Goal: Navigation & Orientation: Find specific page/section

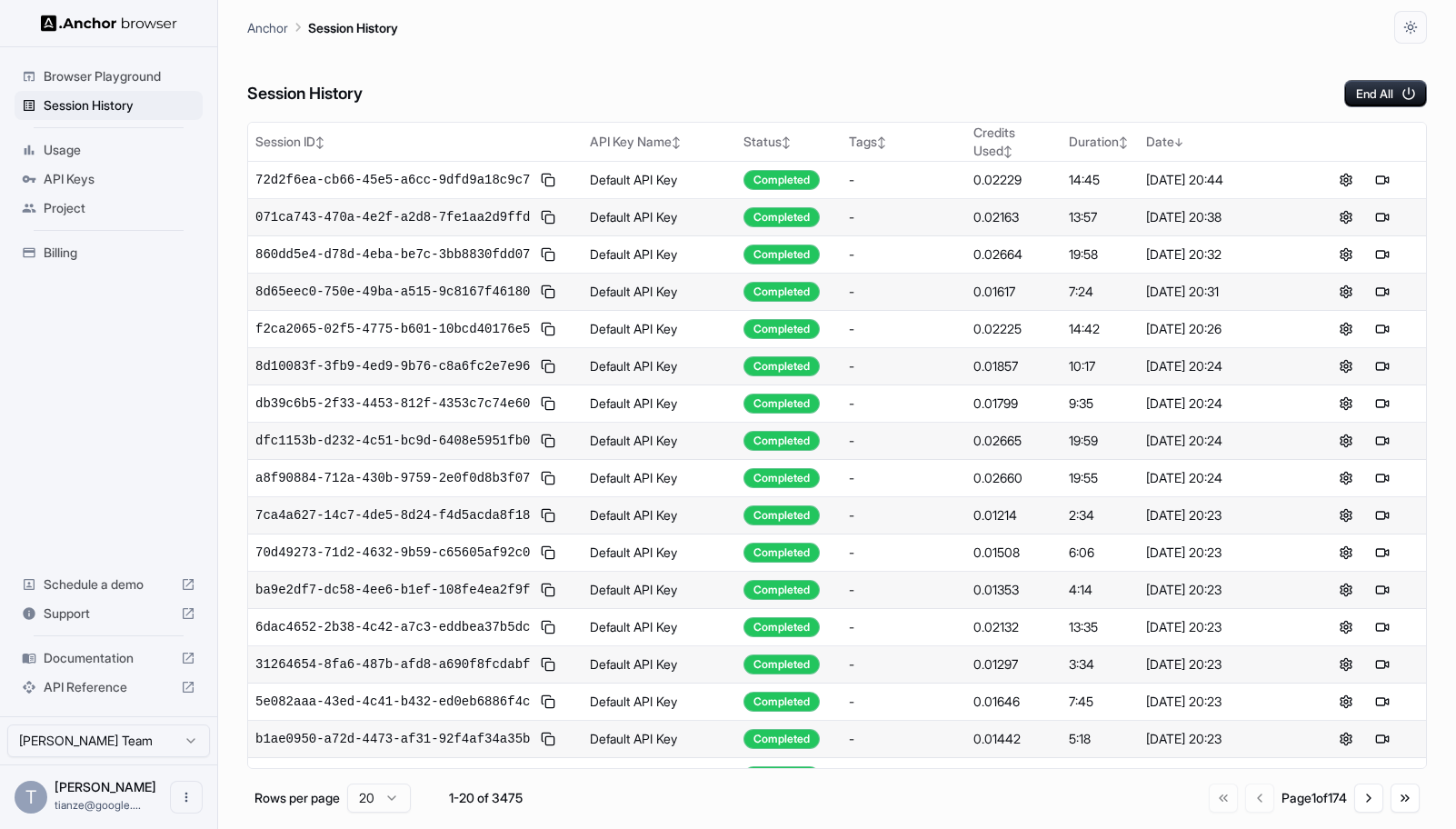
click at [72, 184] on span "API Keys" at bounding box center [119, 179] width 151 height 18
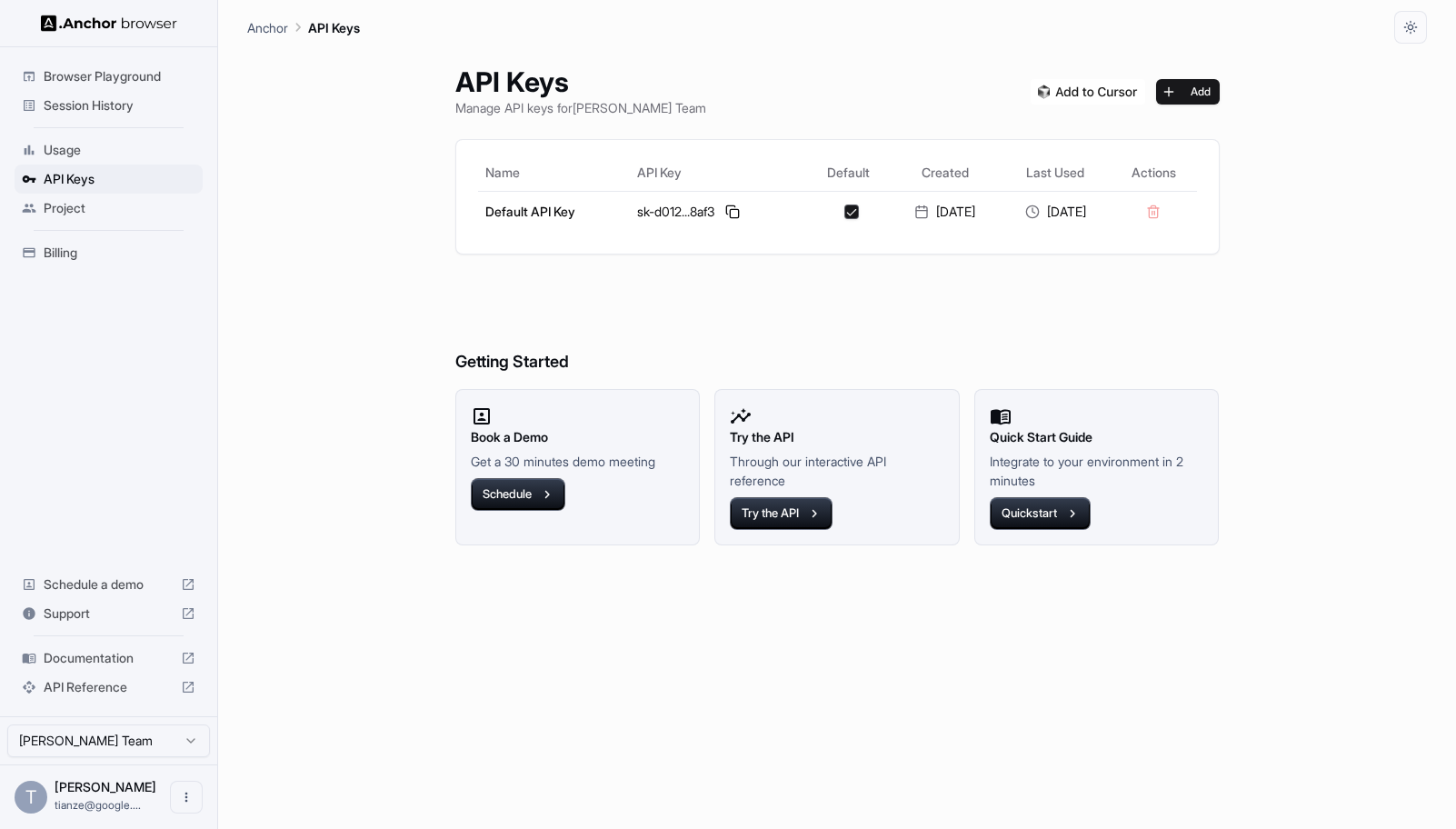
click at [63, 217] on span "Project" at bounding box center [119, 207] width 151 height 18
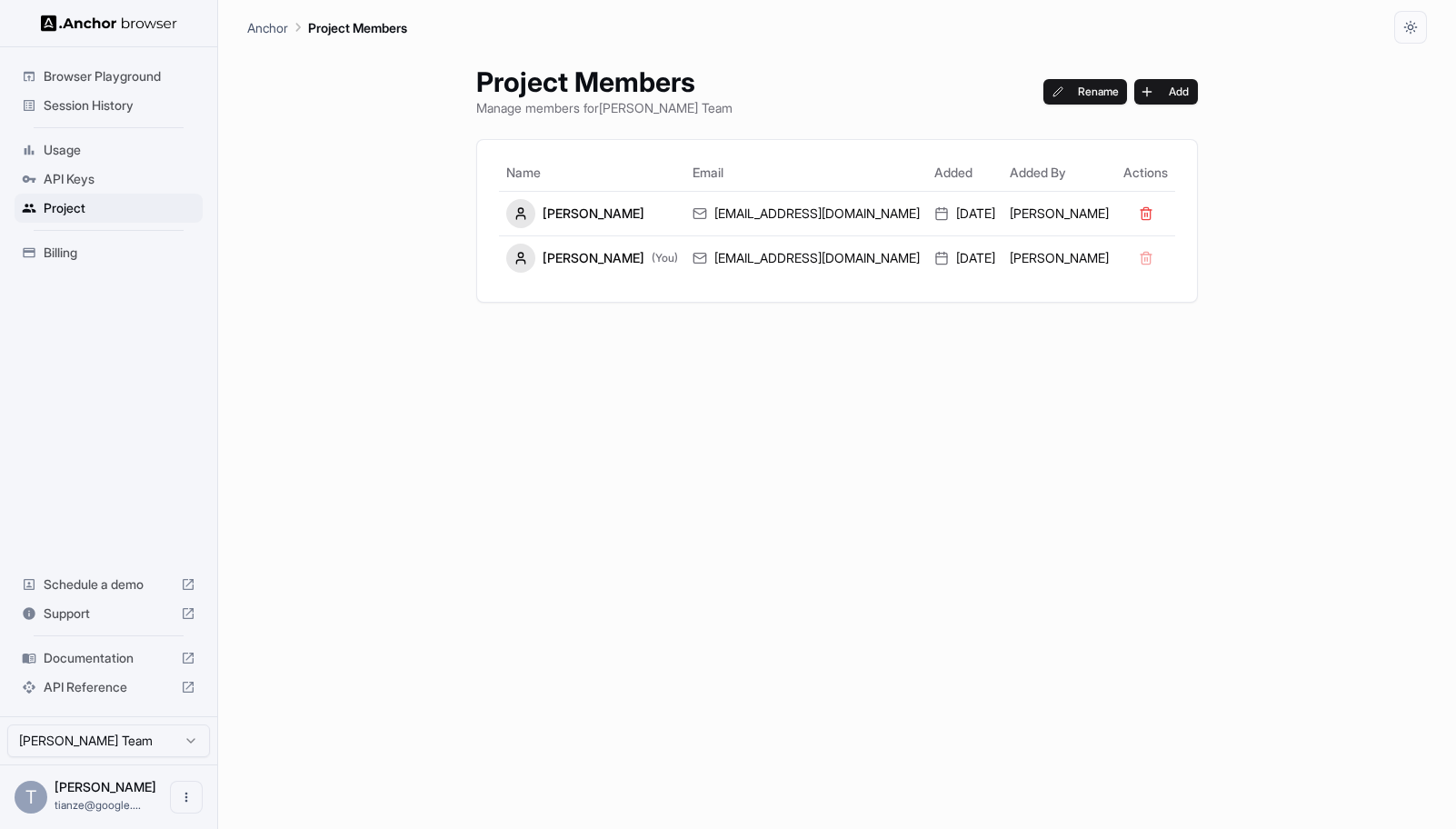
click at [66, 261] on span "Billing" at bounding box center [119, 253] width 151 height 18
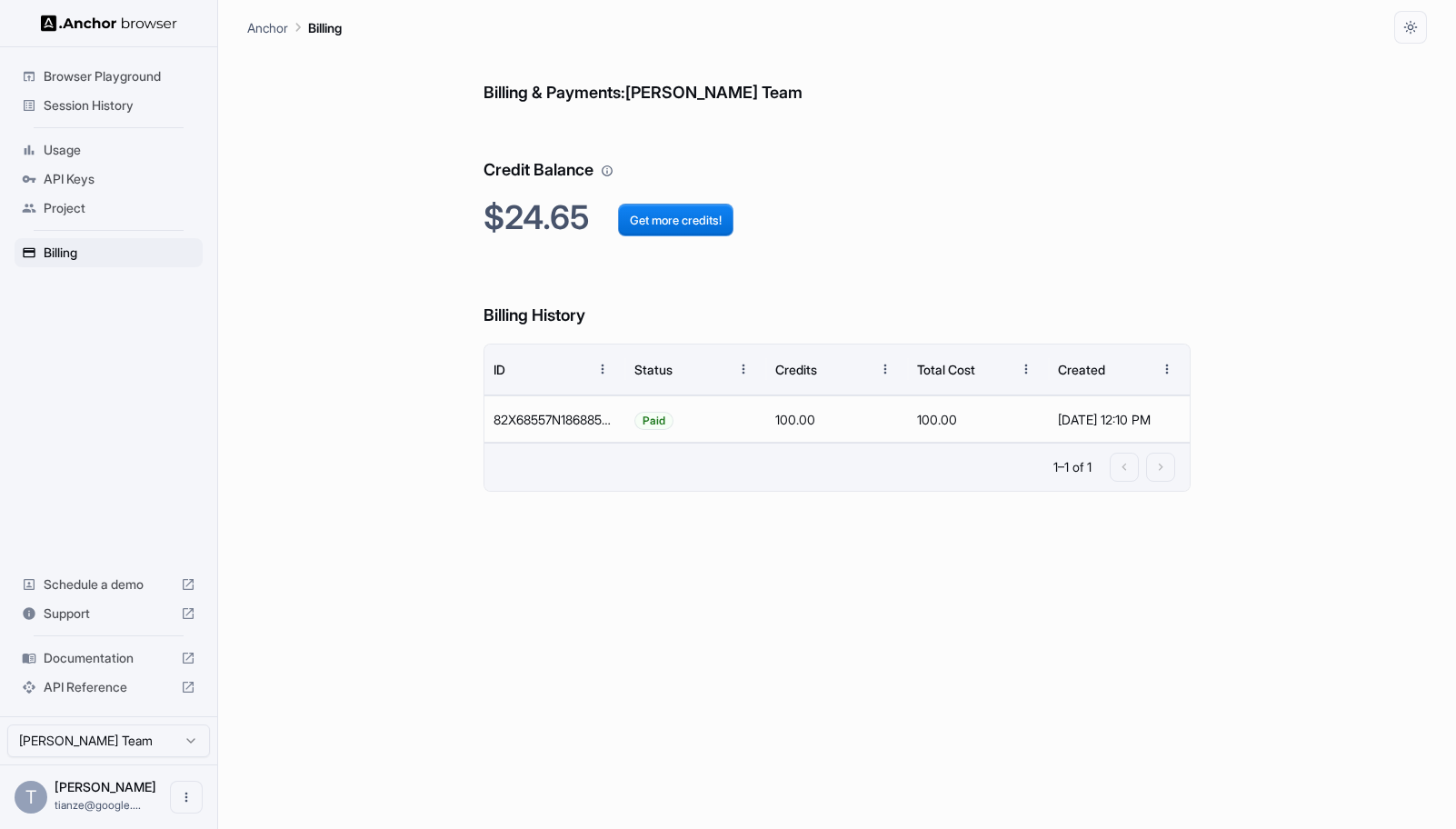
click at [117, 110] on span "Session History" at bounding box center [119, 105] width 151 height 18
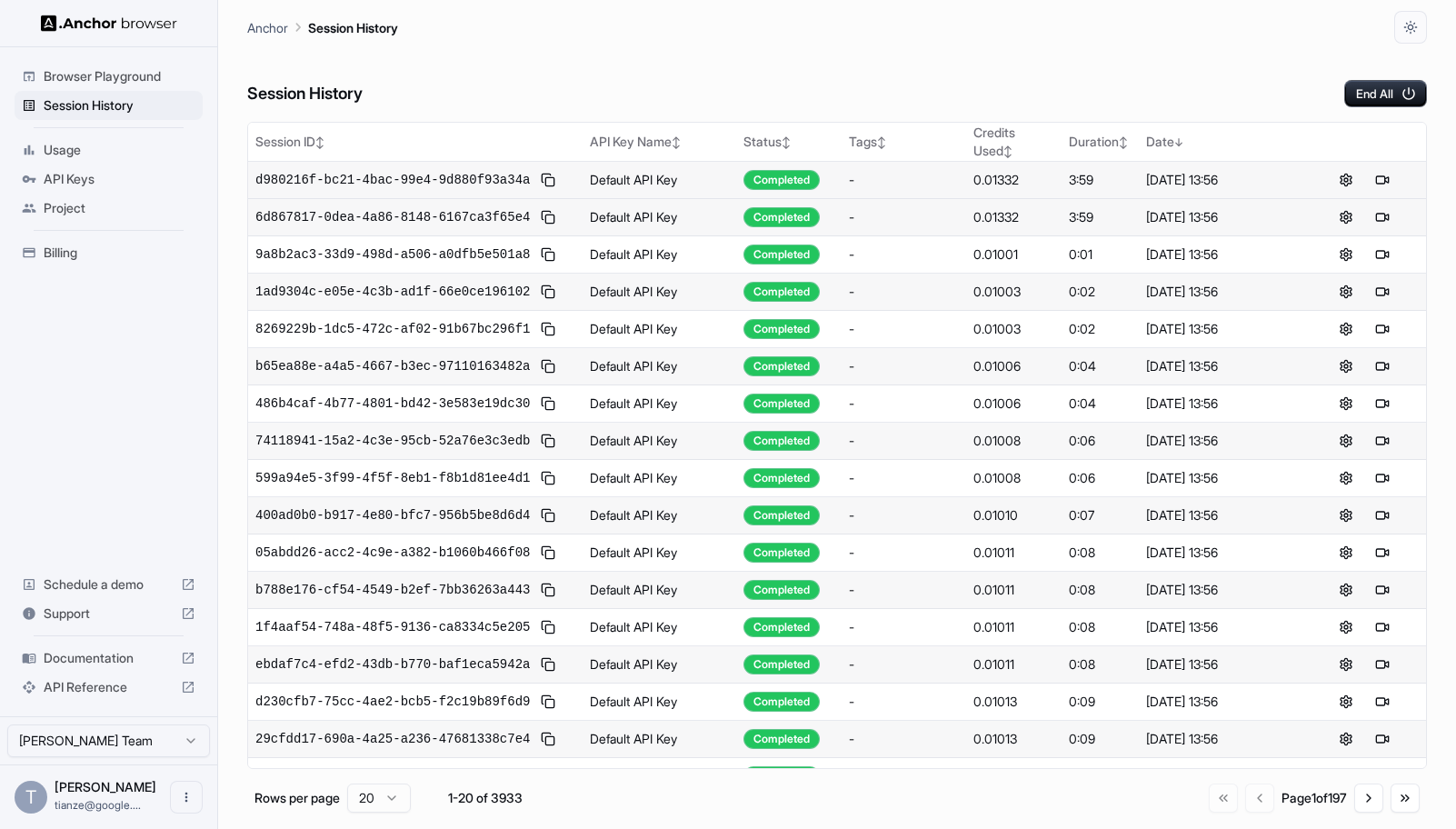
scroll to position [561, 0]
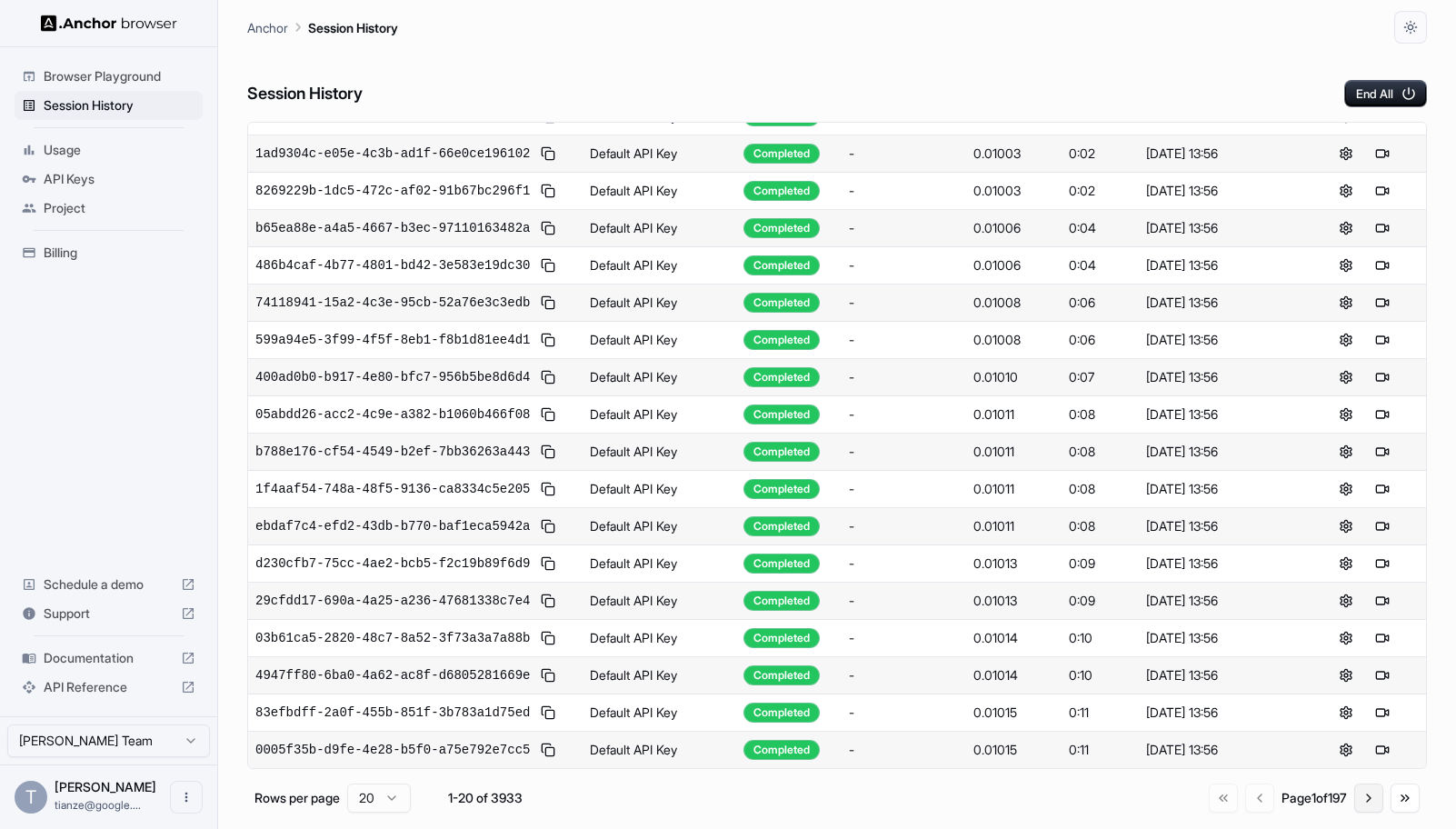
click at [1361, 803] on button "Go to next page" at bounding box center [1369, 799] width 29 height 30
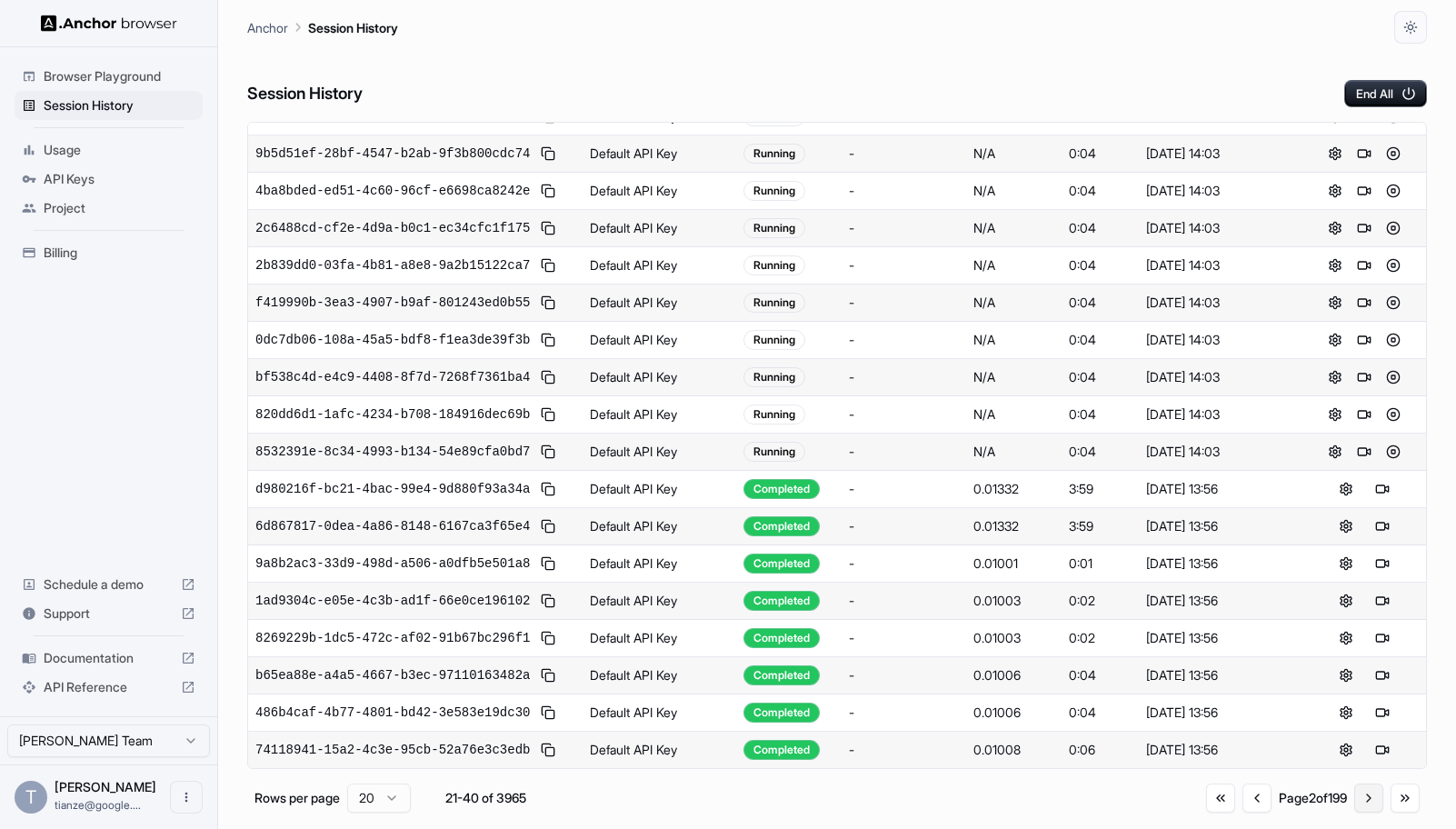
click at [1376, 812] on button "Go to next page" at bounding box center [1369, 799] width 29 height 30
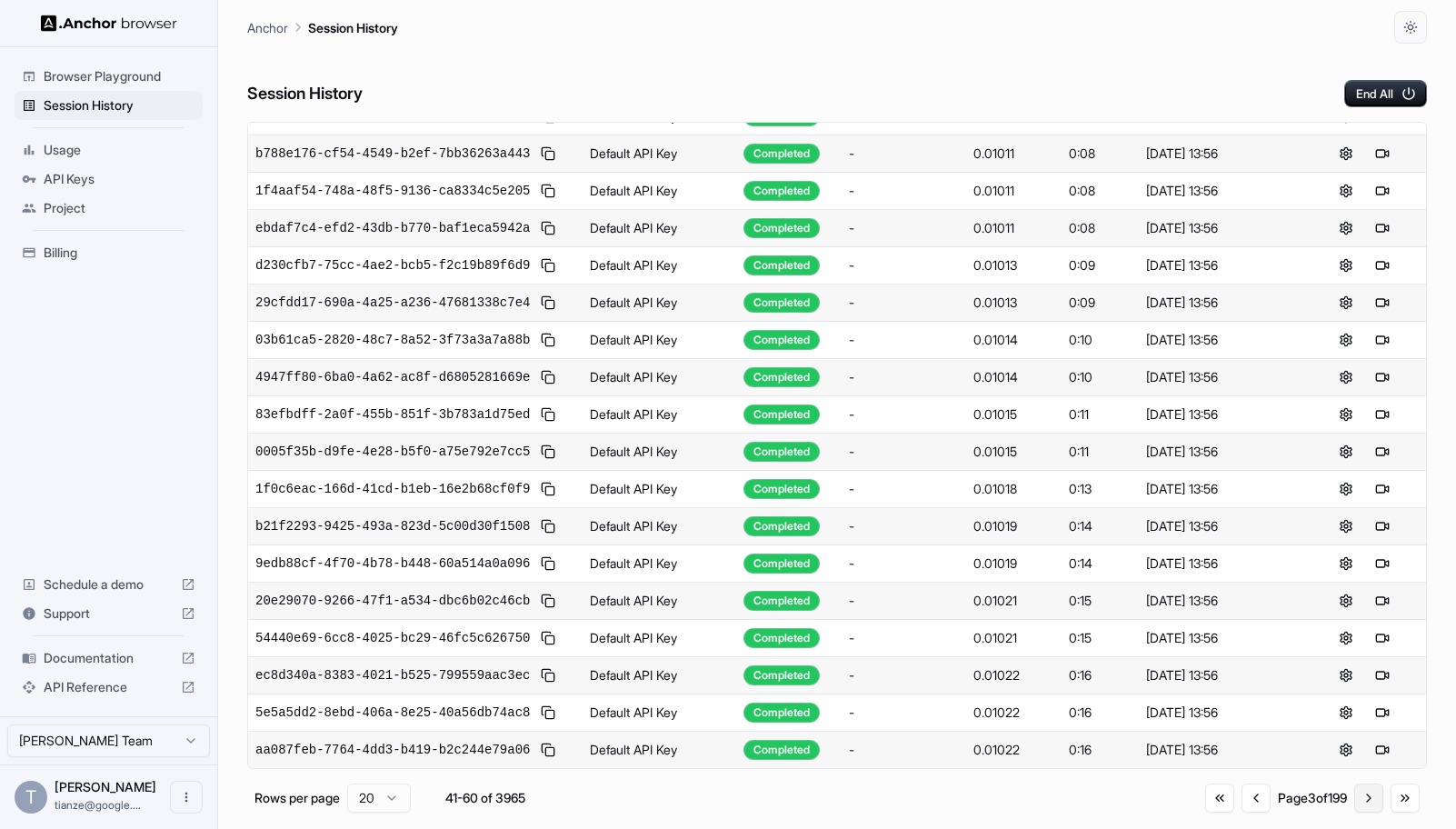
click at [1368, 812] on button "Go to next page" at bounding box center [1369, 799] width 29 height 30
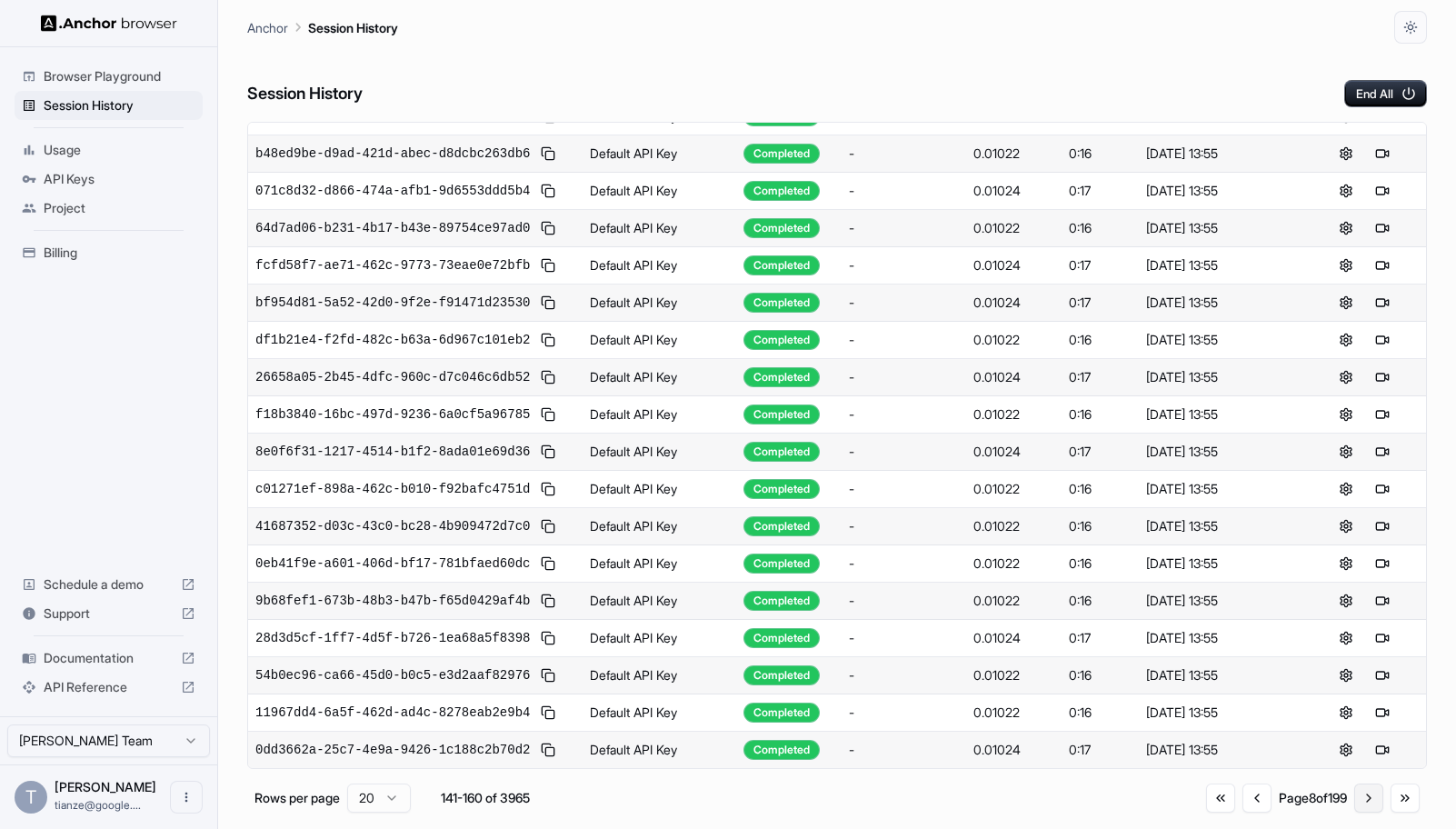
click at [1368, 812] on button "Go to next page" at bounding box center [1369, 799] width 29 height 30
click at [1368, 813] on button "Go to next page" at bounding box center [1369, 801] width 29 height 30
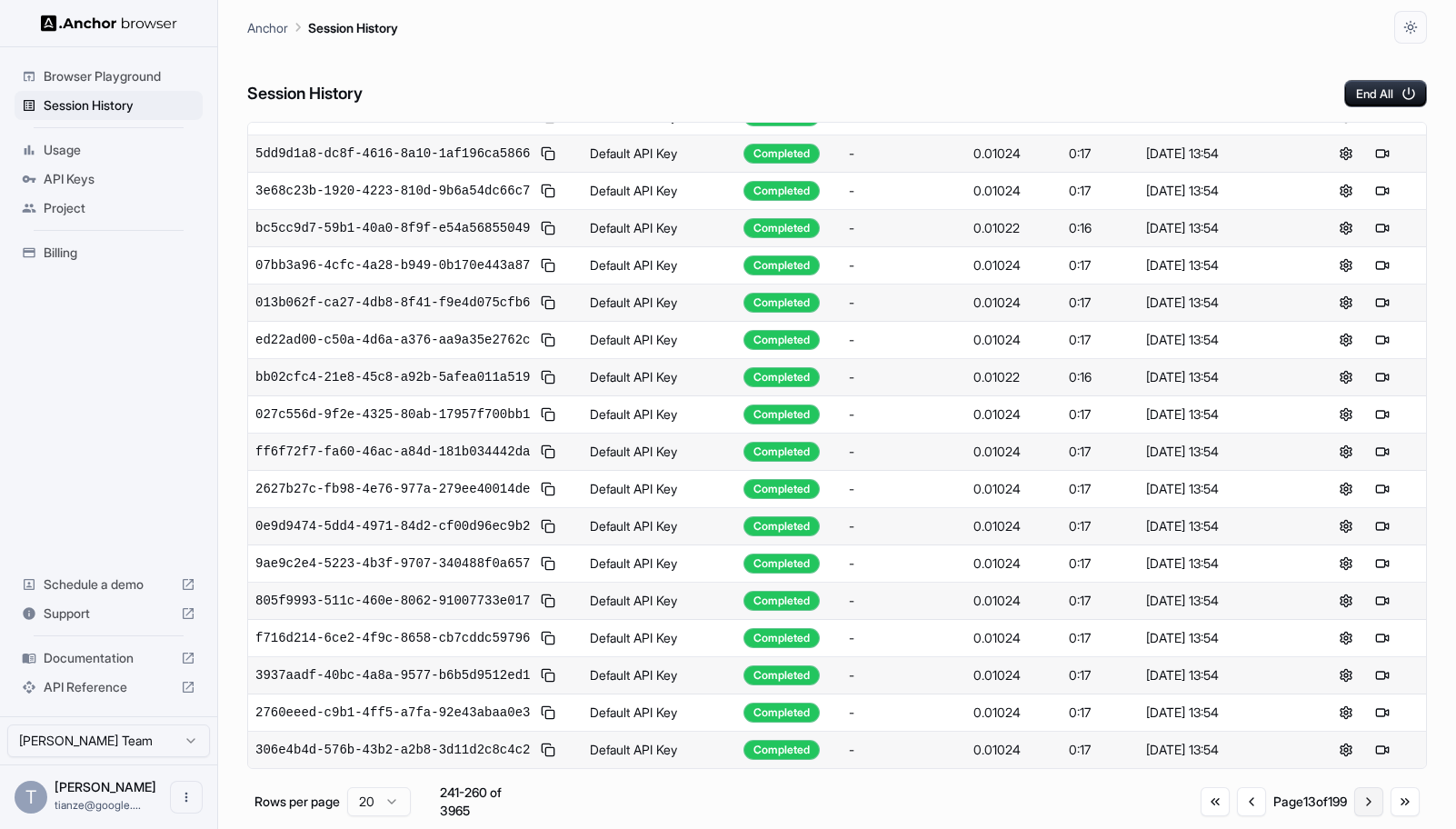
click at [1368, 813] on button "Go to next page" at bounding box center [1369, 801] width 29 height 30
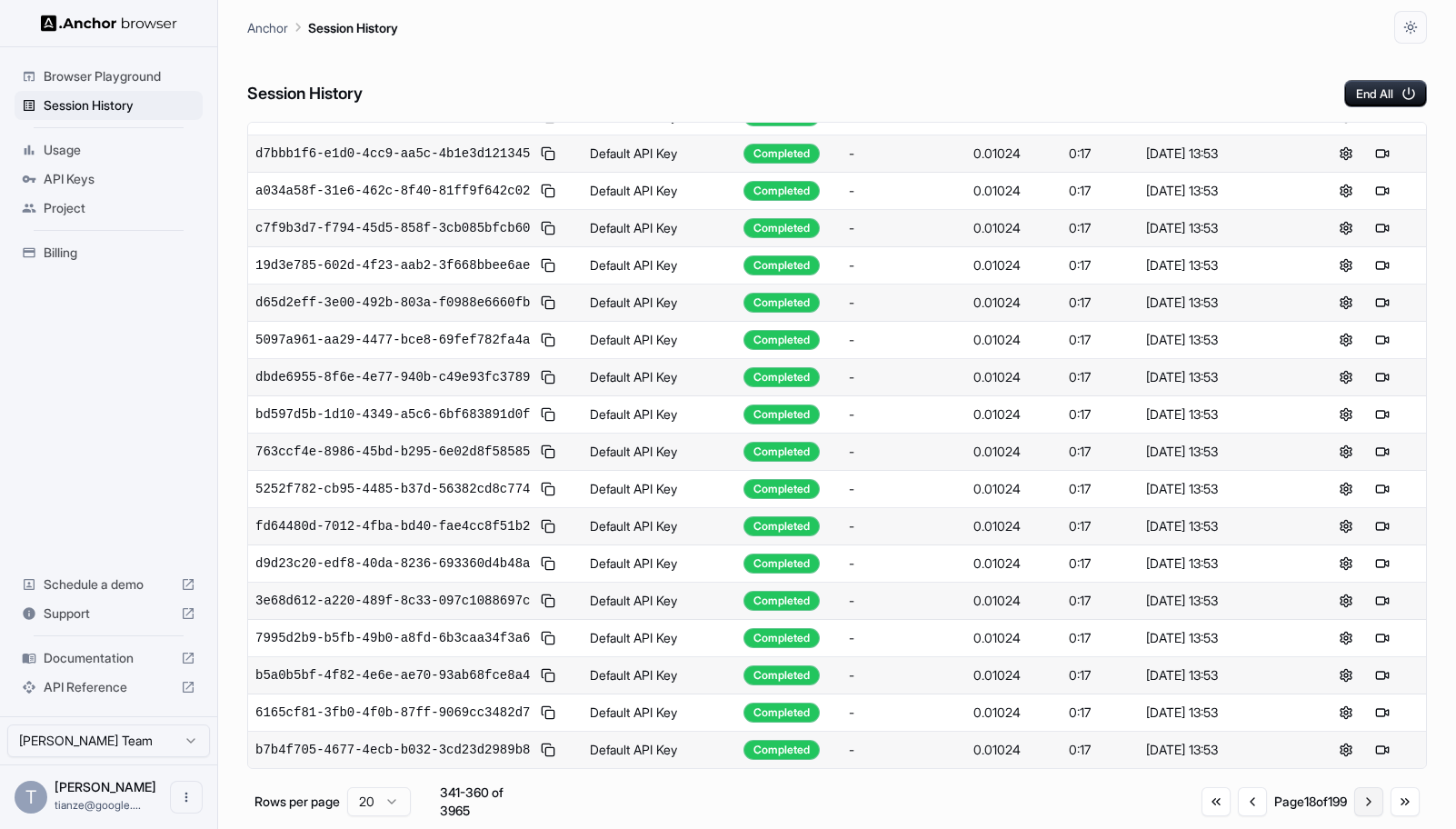
click at [1368, 813] on button "Go to next page" at bounding box center [1369, 801] width 29 height 30
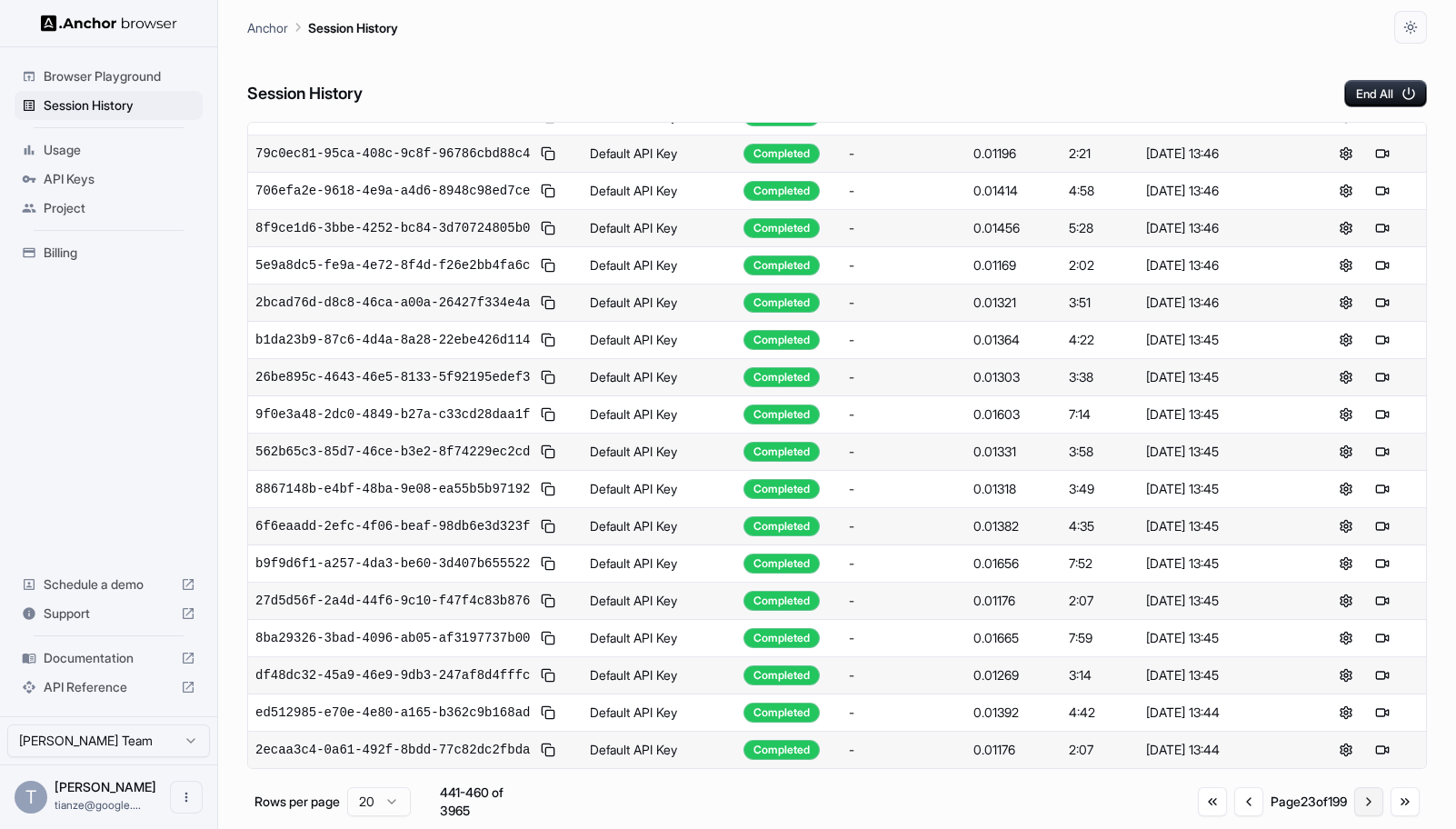
click at [1368, 813] on button "Go to next page" at bounding box center [1369, 801] width 29 height 30
click at [1235, 808] on button "Go to previous page" at bounding box center [1250, 801] width 29 height 30
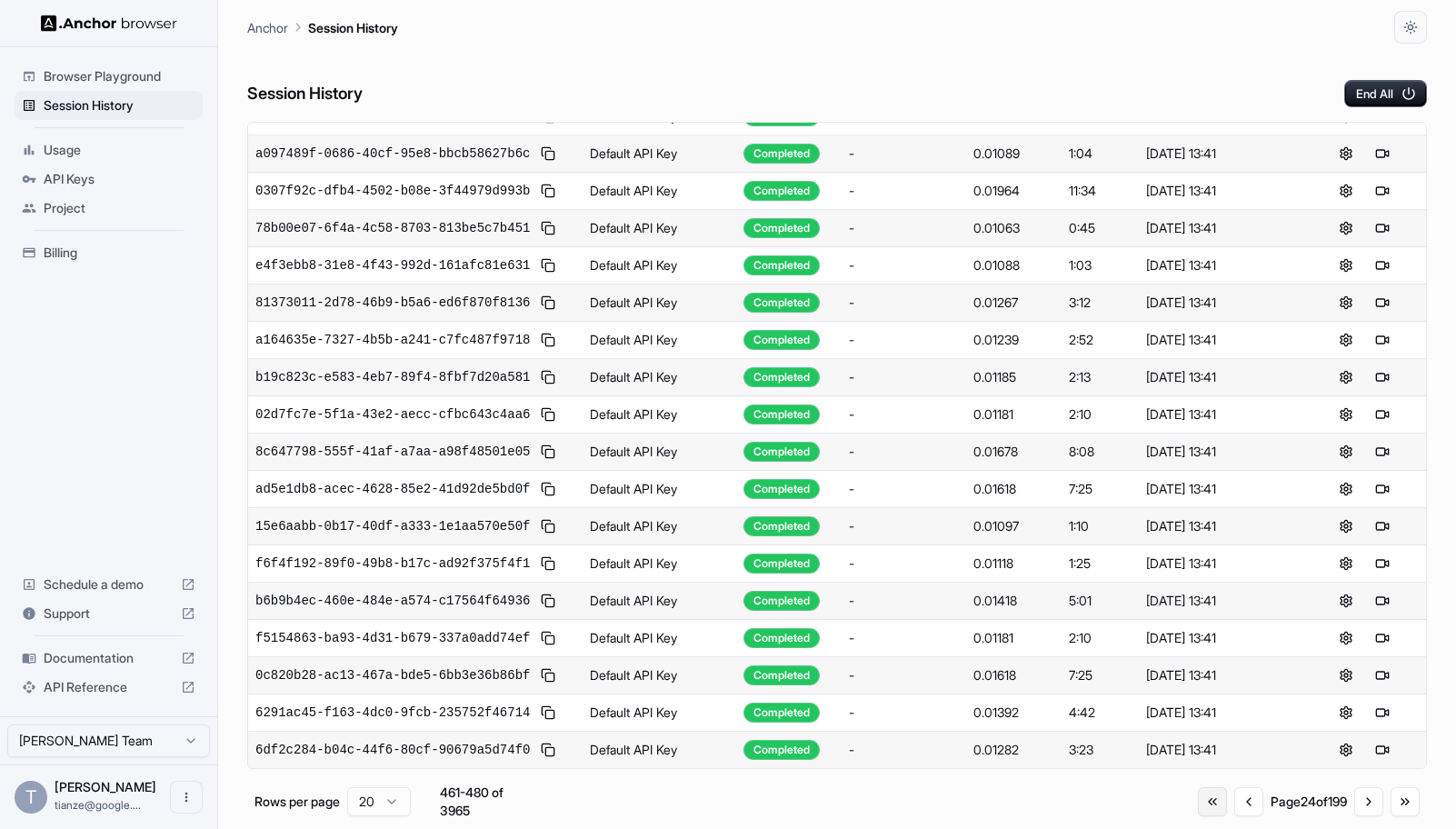
click at [1197, 814] on button "Go to first page" at bounding box center [1212, 801] width 29 height 30
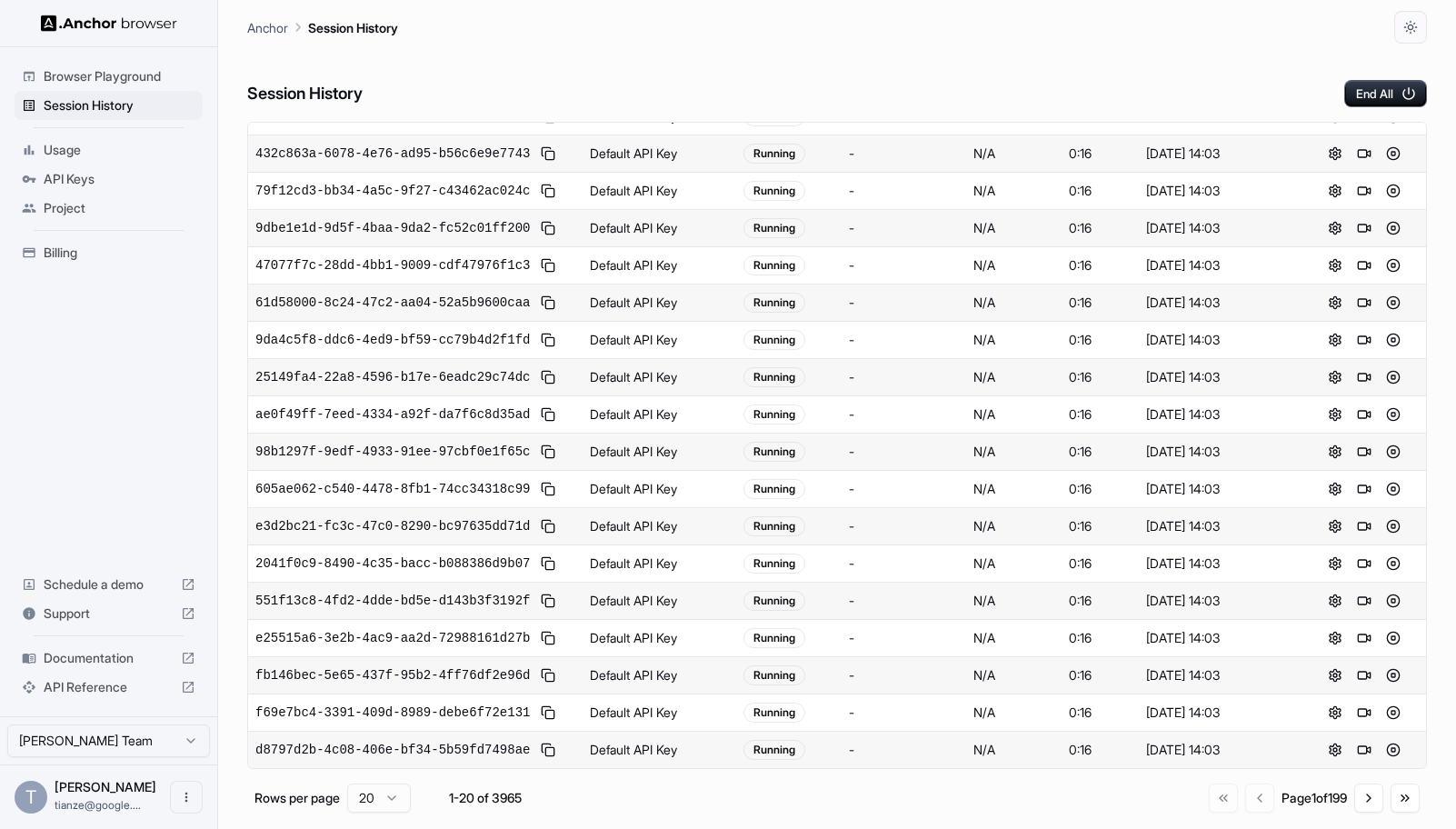
click at [76, 262] on span "Billing" at bounding box center [119, 253] width 151 height 18
